Goal: Information Seeking & Learning: Learn about a topic

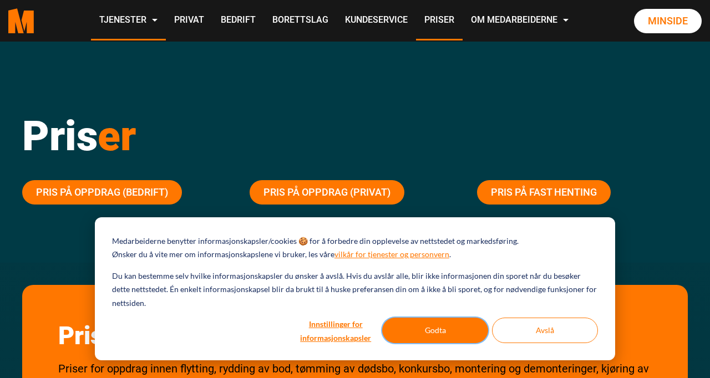
click at [444, 329] on button "Godta" at bounding box center [435, 331] width 106 height 26
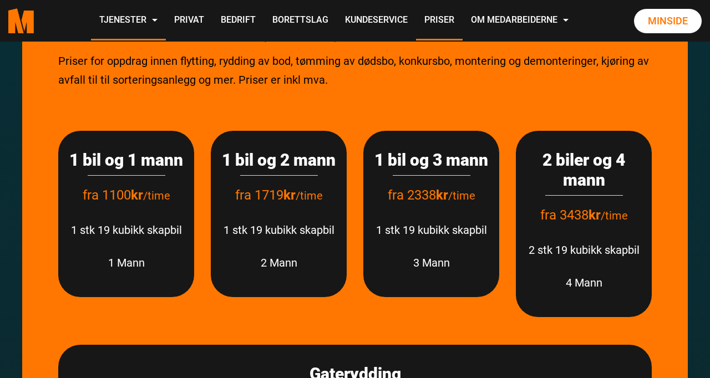
scroll to position [1419, 0]
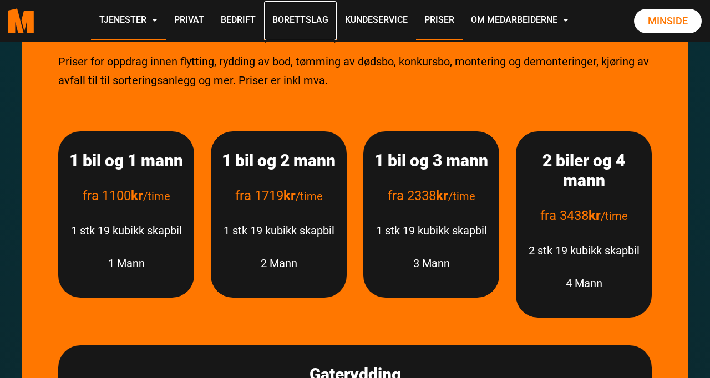
click at [299, 14] on link "Borettslag" at bounding box center [300, 20] width 73 height 39
